Goal: Navigation & Orientation: Find specific page/section

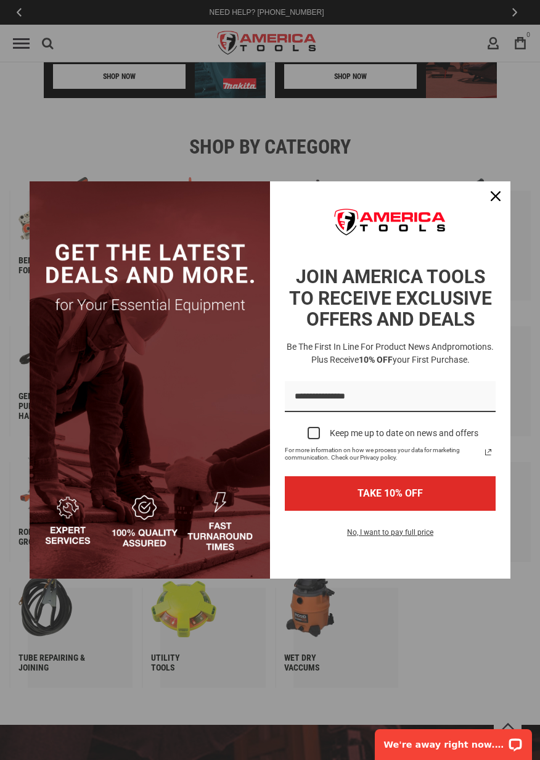
scroll to position [1252, 0]
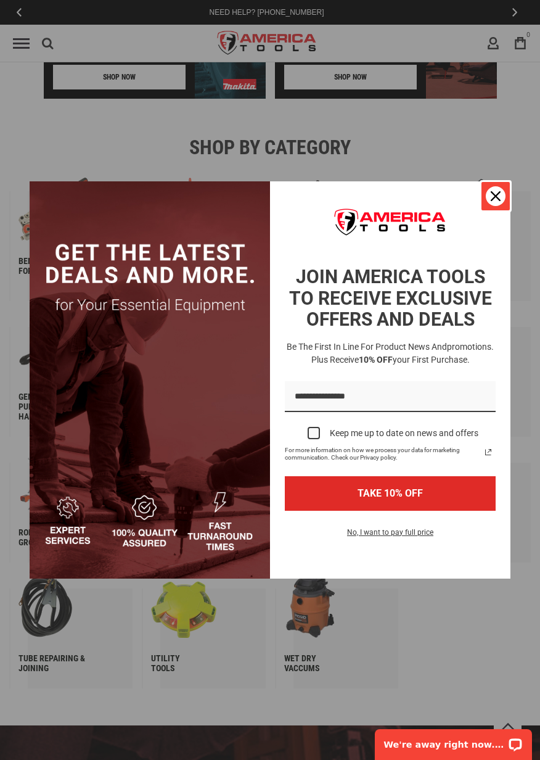
click at [497, 192] on icon "close icon" at bounding box center [496, 196] width 10 height 10
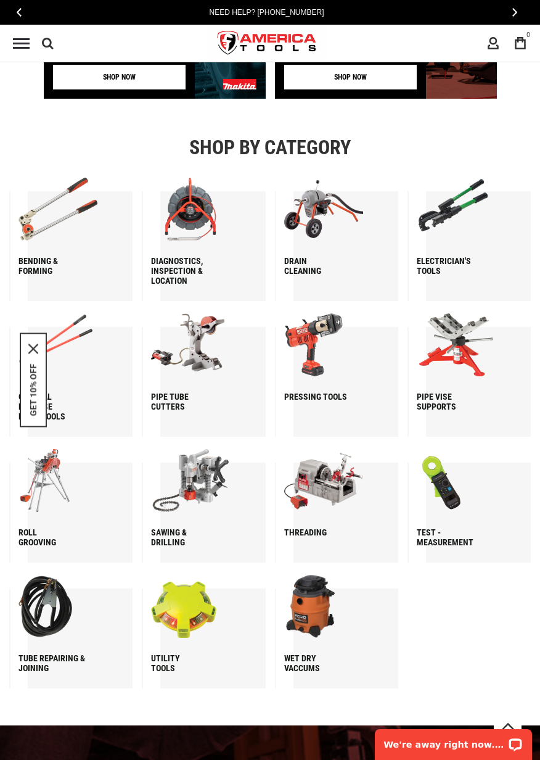
click at [191, 236] on img at bounding box center [190, 209] width 79 height 63
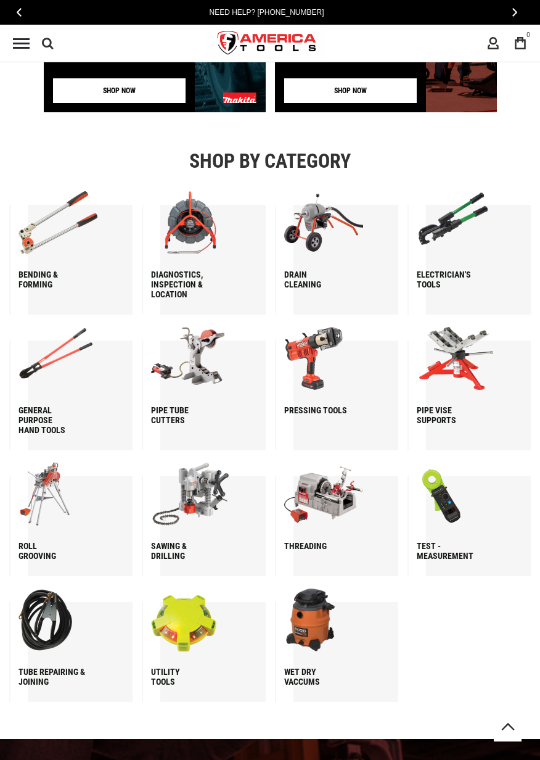
click at [345, 271] on div "Drain Cleaning" at bounding box center [317, 279] width 67 height 20
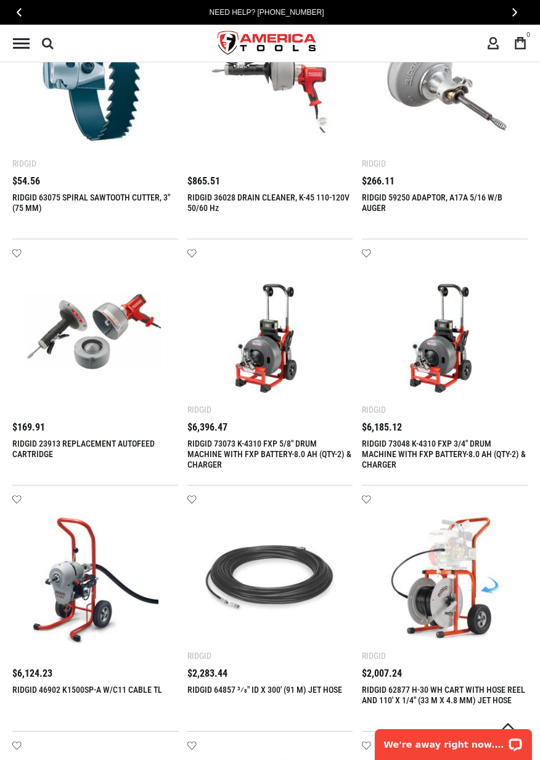
scroll to position [1145, 0]
